Goal: Download file/media

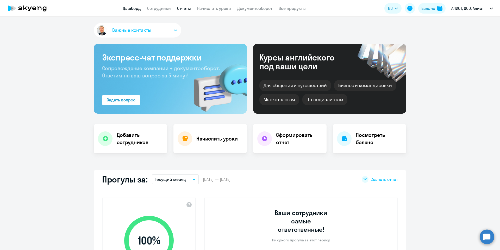
click at [183, 10] on link "Отчеты" at bounding box center [184, 8] width 14 height 5
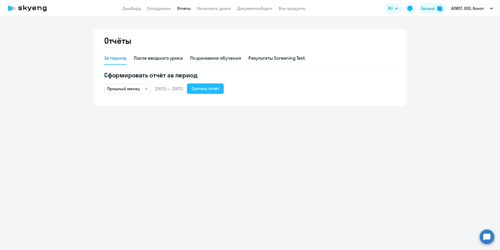
click at [219, 90] on div "Скачать отчёт" at bounding box center [205, 88] width 27 height 6
click at [218, 89] on div "Скачать отчёт" at bounding box center [205, 88] width 27 height 6
click at [146, 88] on icon "button" at bounding box center [146, 89] width 3 height 2
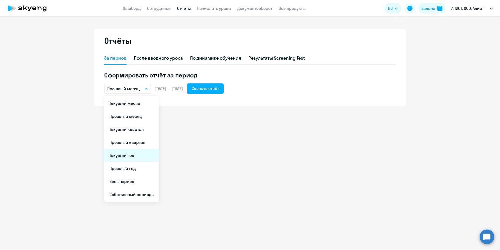
click at [134, 152] on li "Текущий год" at bounding box center [131, 155] width 55 height 13
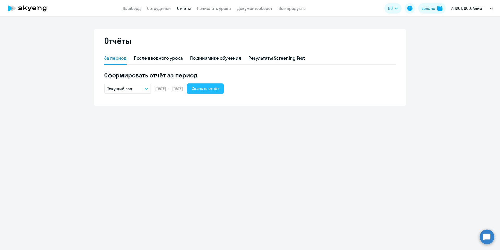
click at [212, 90] on div "Скачать отчёт" at bounding box center [205, 88] width 27 height 6
